Goal: Find specific page/section: Find specific page/section

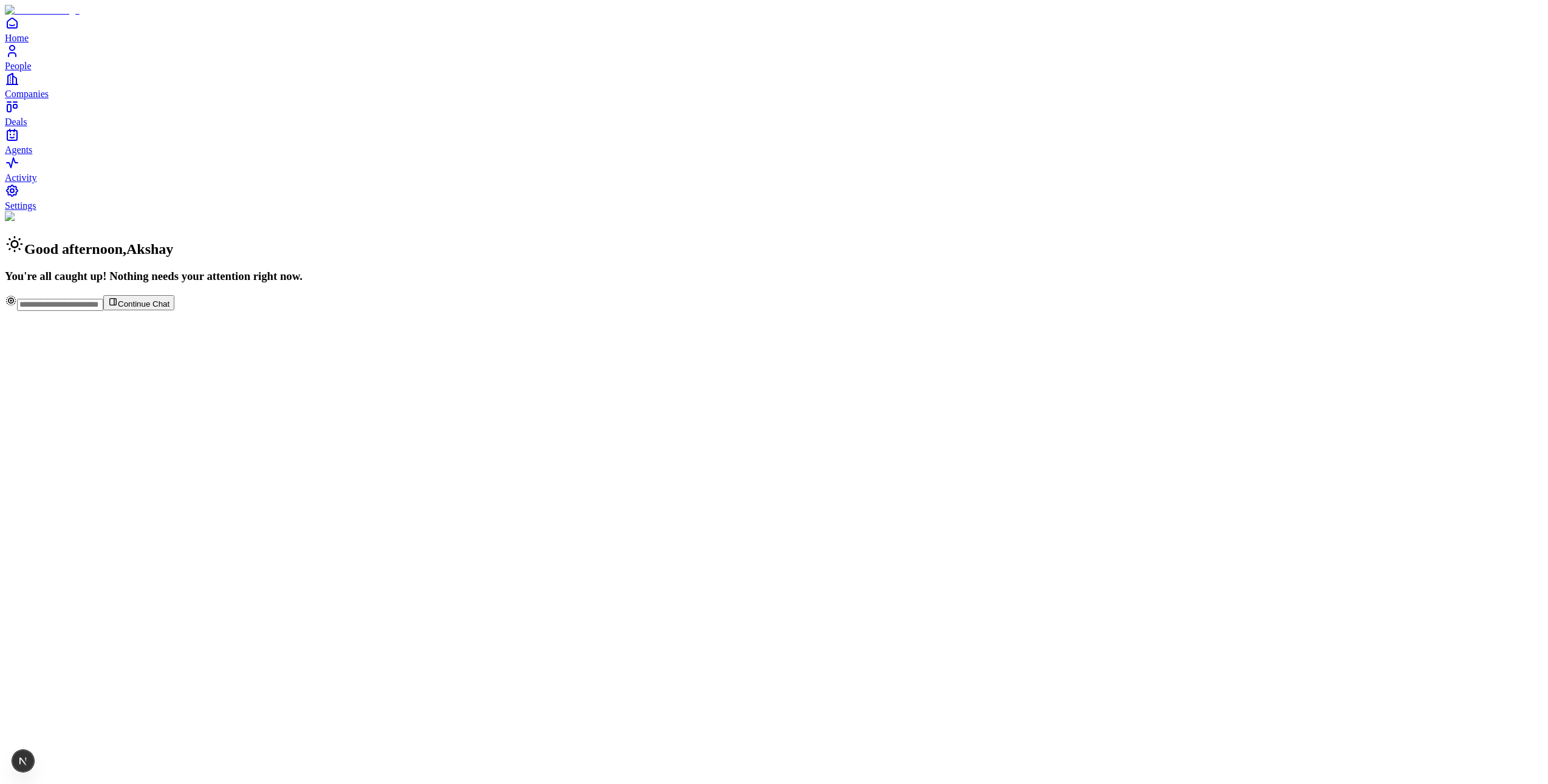
click at [32, 155] on span "Agents" at bounding box center [18, 149] width 28 height 11
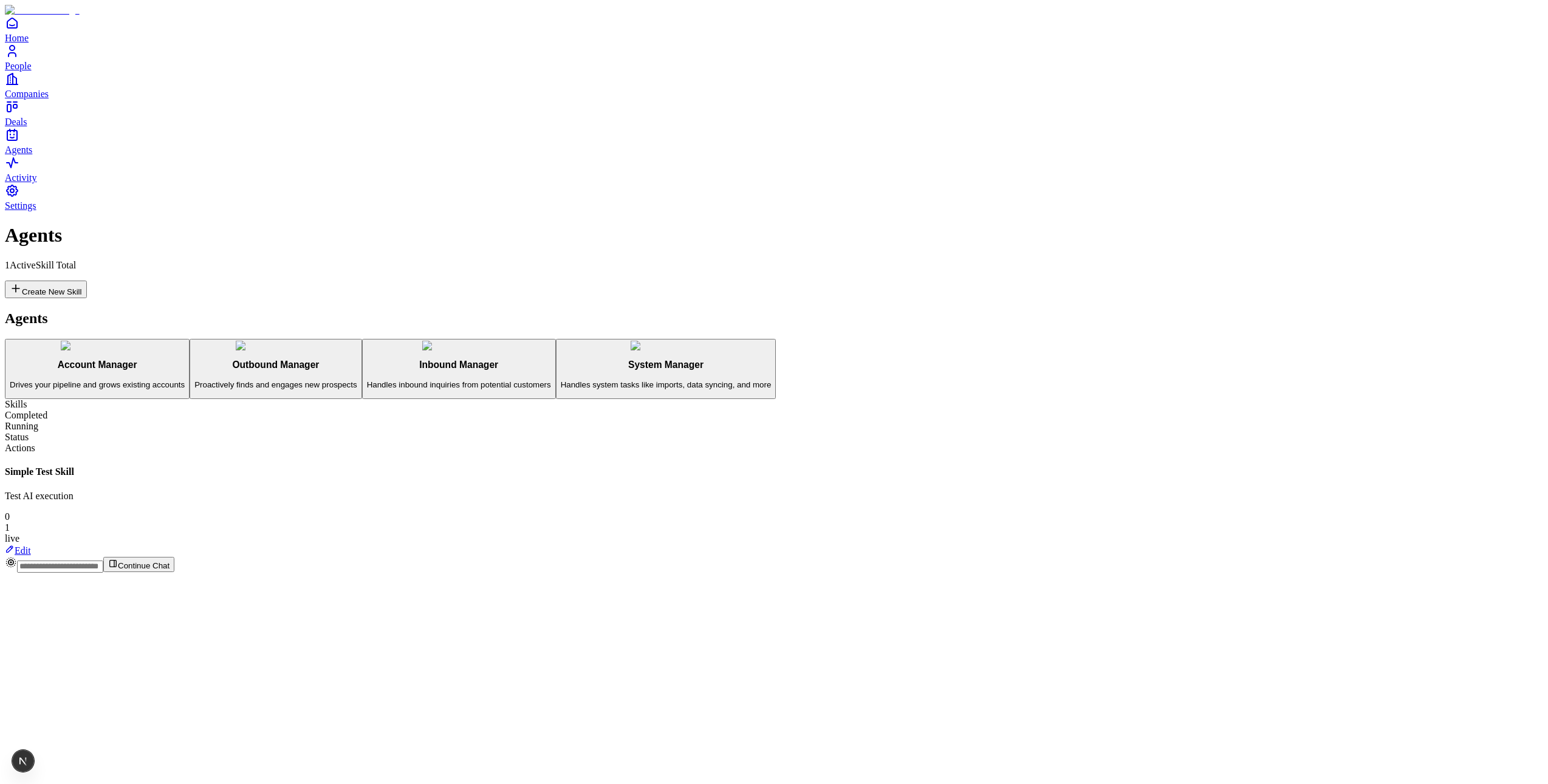
click at [561, 380] on p "Handles system tasks like imports, data syncing, and more" at bounding box center [666, 384] width 211 height 9
click at [367, 380] on p "Handles inbound inquiries from potential customers" at bounding box center [459, 384] width 184 height 9
click at [230, 339] on button "Outbound Manager Proactively finds and engages new prospects" at bounding box center [275, 369] width 172 height 61
click at [185, 359] on div "Account Manager Drives your pipeline and grows existing accounts" at bounding box center [97, 374] width 175 height 30
click at [270, 380] on p "Proactively finds and engages new prospects" at bounding box center [275, 384] width 162 height 9
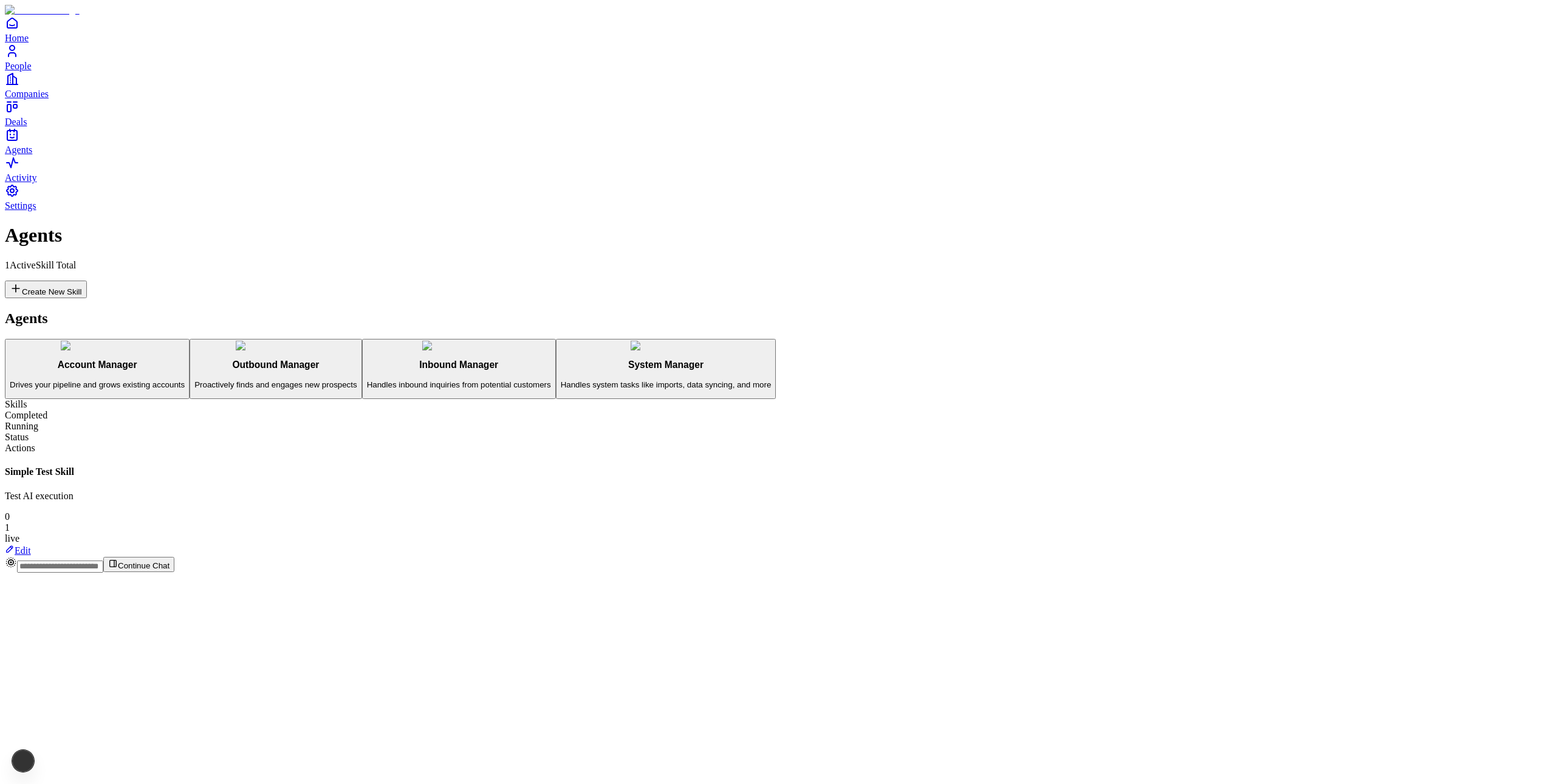
click at [362, 339] on button "Inbound Manager Handles inbound inquiries from potential customers" at bounding box center [459, 369] width 194 height 61
click at [561, 380] on p "Handles system tasks like imports, data syncing, and more" at bounding box center [666, 384] width 211 height 9
click at [190, 339] on button "Account Manager Drives your pipeline and grows existing accounts" at bounding box center [97, 369] width 185 height 61
click at [264, 380] on p "Proactively finds and engages new prospects" at bounding box center [275, 384] width 162 height 9
drag, startPoint x: 706, startPoint y: 229, endPoint x: 931, endPoint y: 305, distance: 237.5
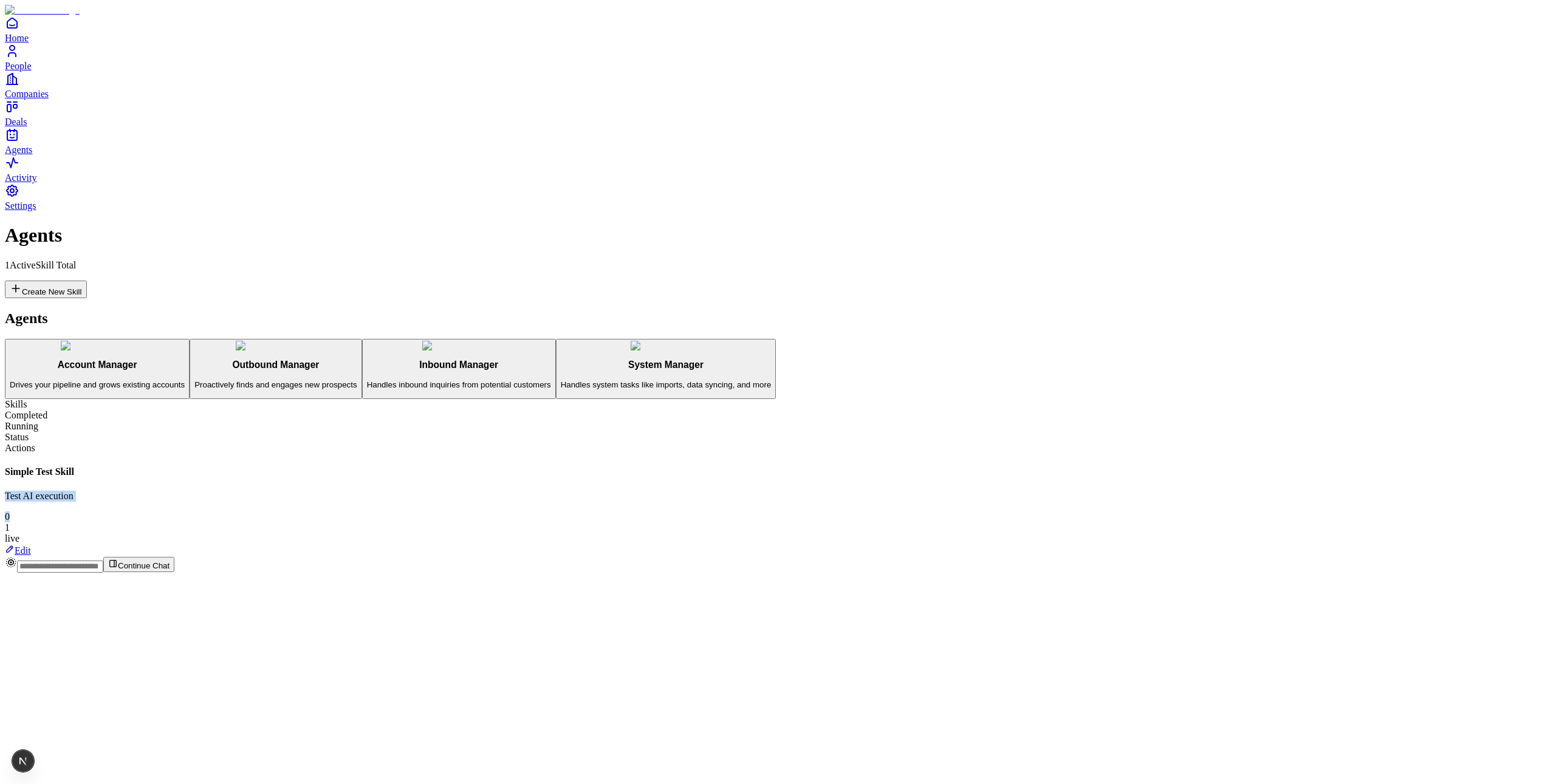
click at [880, 399] on div "Skills Completed Running Status Actions Simple Test Skill Test AI execution 0 1…" at bounding box center [774, 478] width 1538 height 157
click at [946, 399] on div "Skills Completed Running Status Actions Simple Test Skill Test AI execution 0 1…" at bounding box center [774, 478] width 1538 height 157
click at [31, 546] on link "Edit" at bounding box center [18, 550] width 26 height 11
click at [15, 544] on icon at bounding box center [10, 549] width 10 height 10
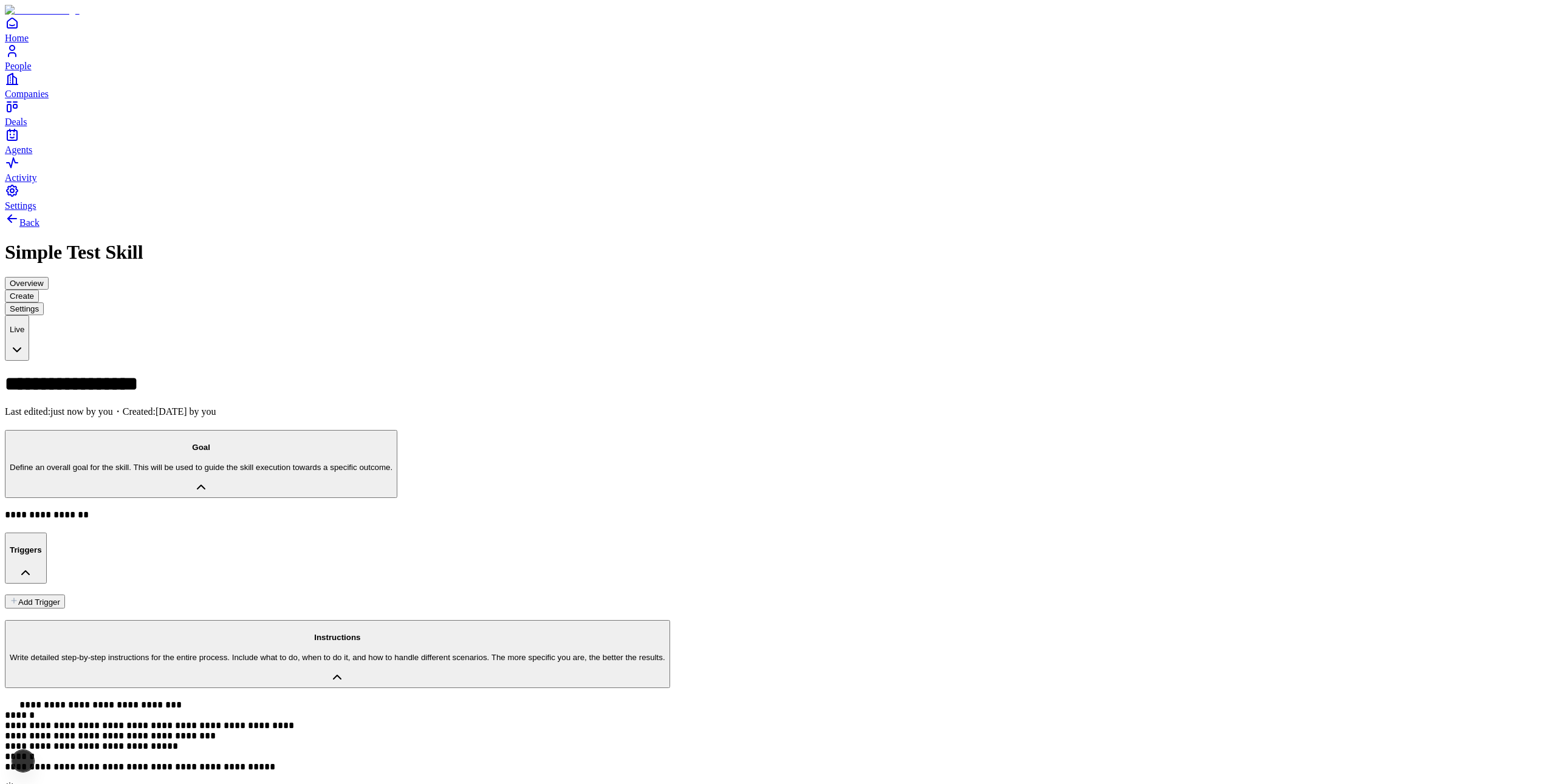
click at [171, 620] on button "Instructions Write detailed step-by-step instructions for the entire process. I…" at bounding box center [338, 654] width 665 height 68
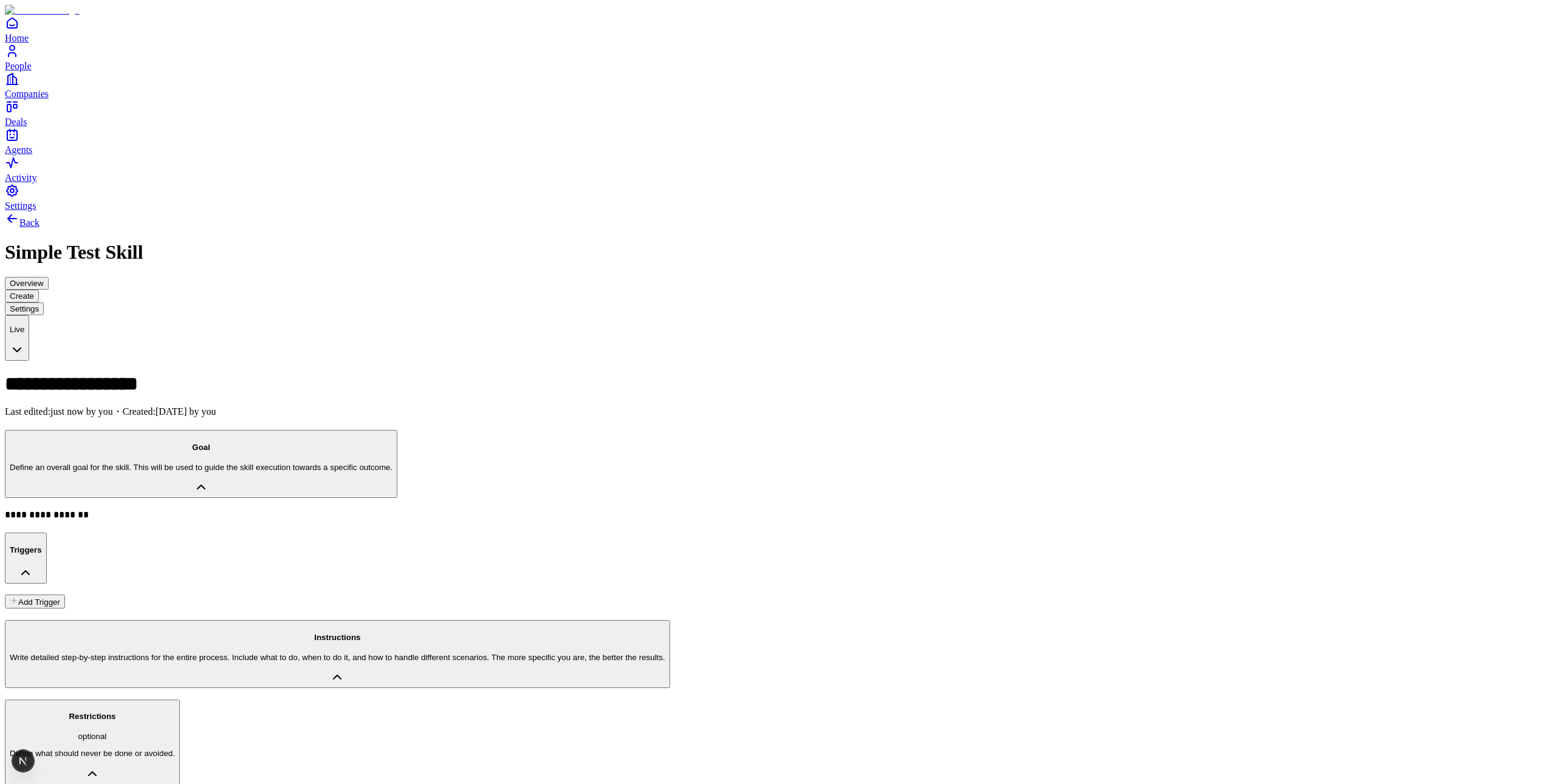
click at [223, 653] on p "Write detailed step-by-step instructions for the entire process. Include what t…" at bounding box center [338, 657] width 655 height 9
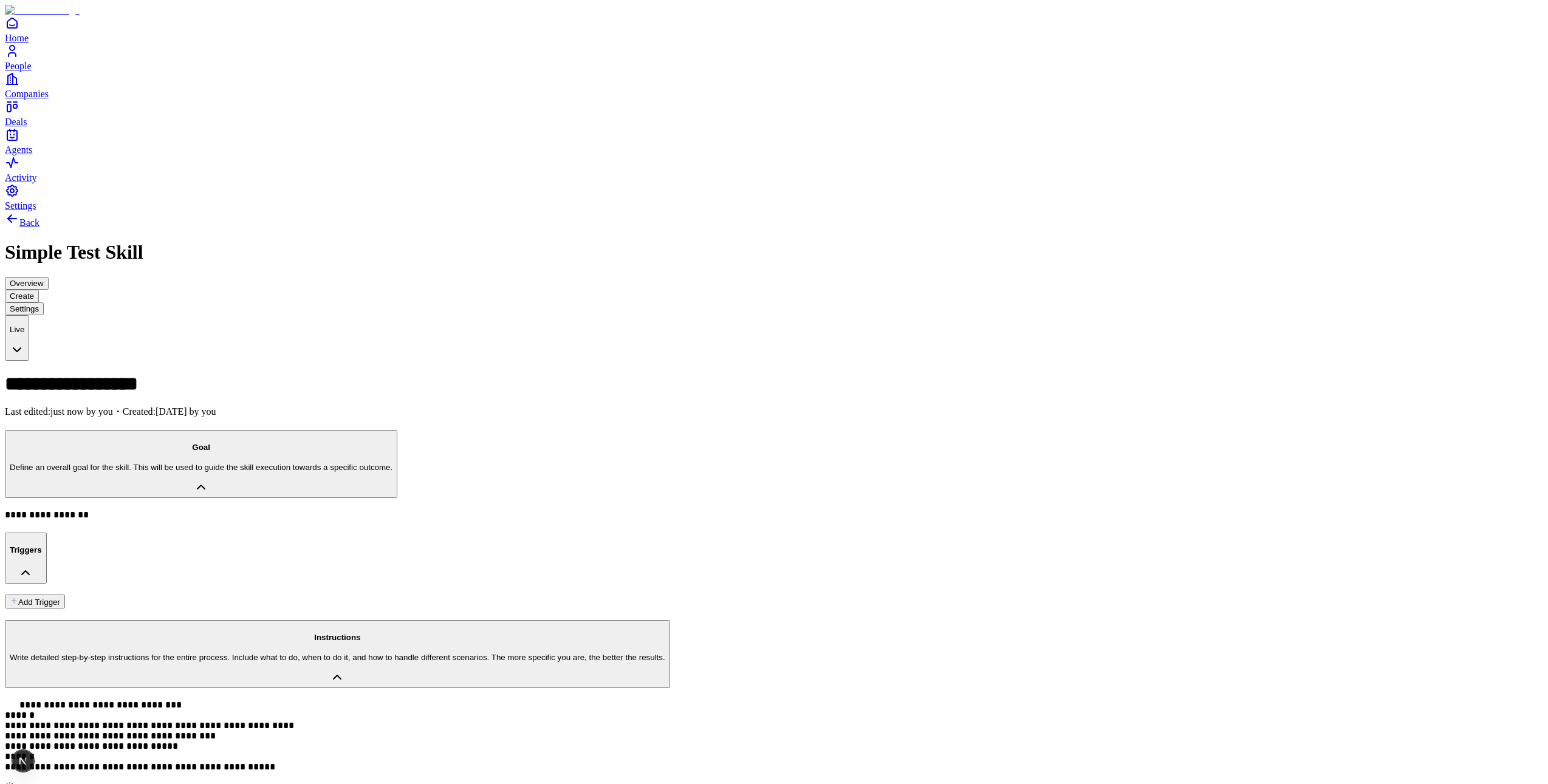
click at [229, 700] on pre "**********" at bounding box center [774, 736] width 1538 height 72
click at [248, 782] on div "To add actions, type / and select an action from the list." at bounding box center [774, 788] width 1538 height 12
click at [333, 700] on pre "**********" at bounding box center [774, 736] width 1538 height 72
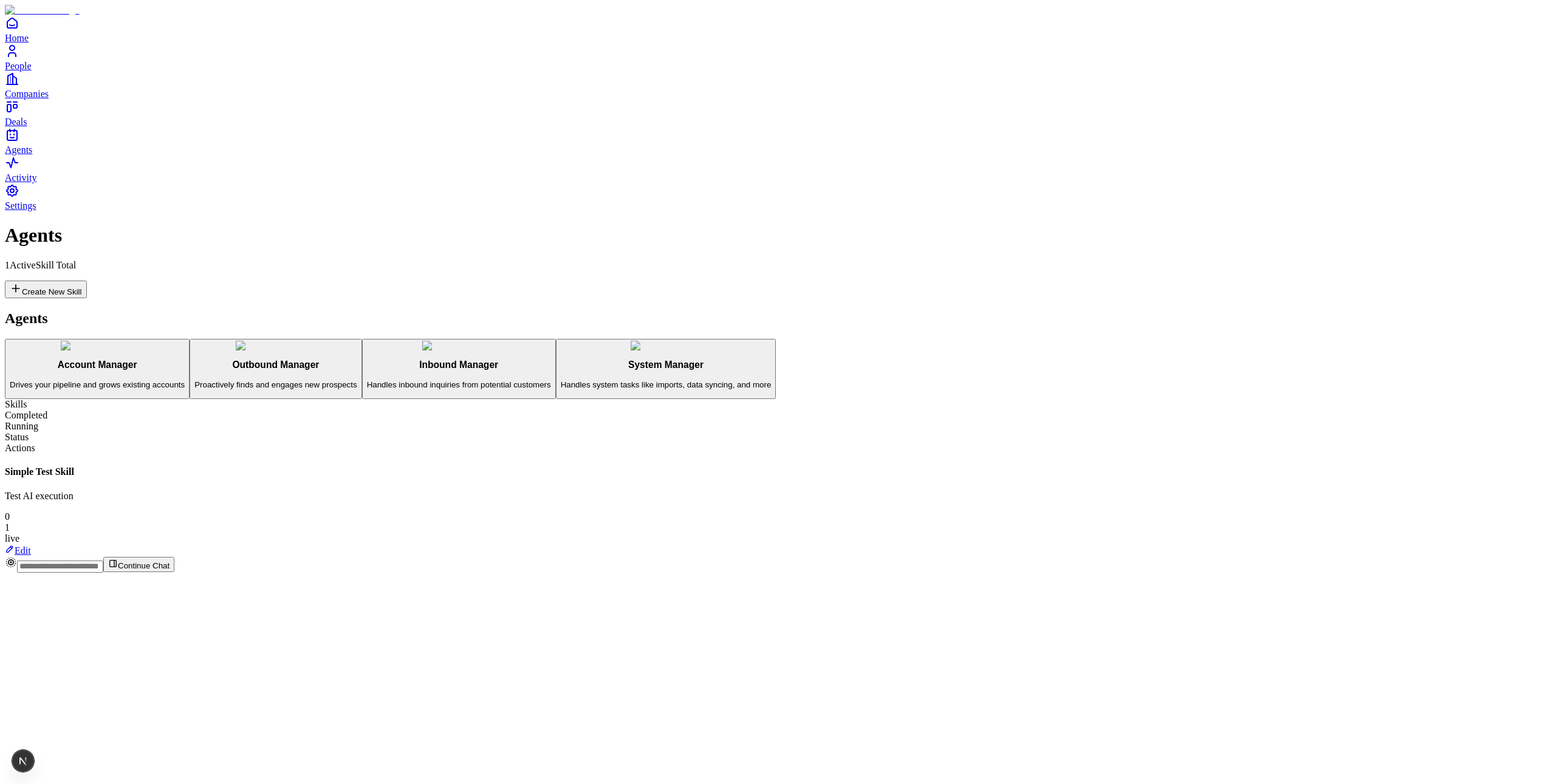
click at [19, 43] on link "Home" at bounding box center [774, 29] width 1538 height 28
drag, startPoint x: 603, startPoint y: 536, endPoint x: 641, endPoint y: 536, distance: 38.0
click at [604, 536] on div "Skills Completed Running Status Actions Simple Test Skill Test AI execution 0 1…" at bounding box center [774, 478] width 1538 height 157
click at [561, 359] on h3 "System Manager" at bounding box center [666, 364] width 211 height 11
click at [367, 380] on p "Handles inbound inquiries from potential customers" at bounding box center [459, 384] width 184 height 9
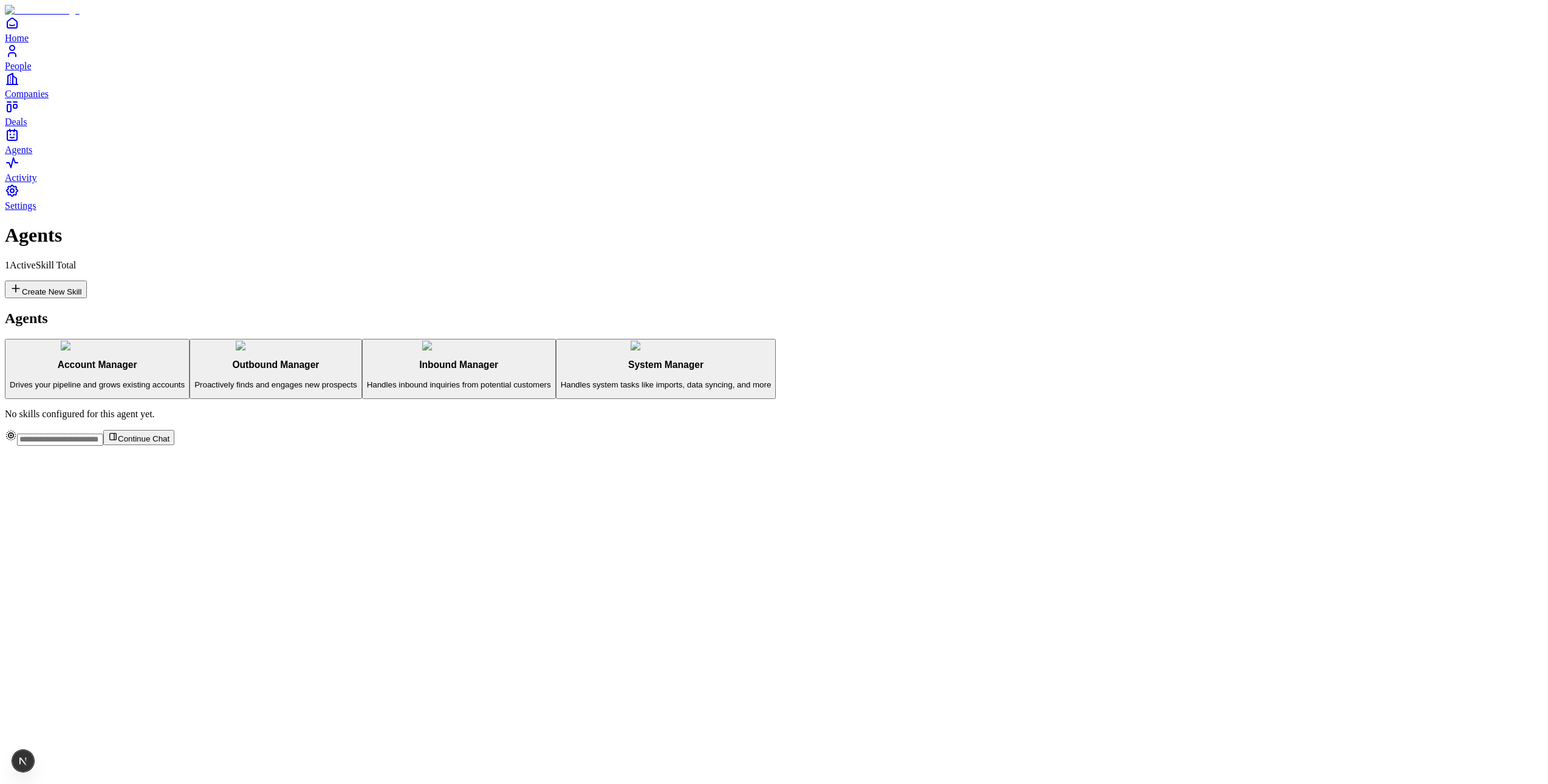
click at [268, 380] on p "Proactively finds and engages new prospects" at bounding box center [275, 384] width 162 height 9
click at [190, 339] on button "Account Manager Drives your pipeline and grows existing accounts" at bounding box center [97, 369] width 185 height 61
click at [1177, 409] on div "No skills configured for this agent yet." at bounding box center [774, 414] width 1538 height 11
